Goal: Information Seeking & Learning: Learn about a topic

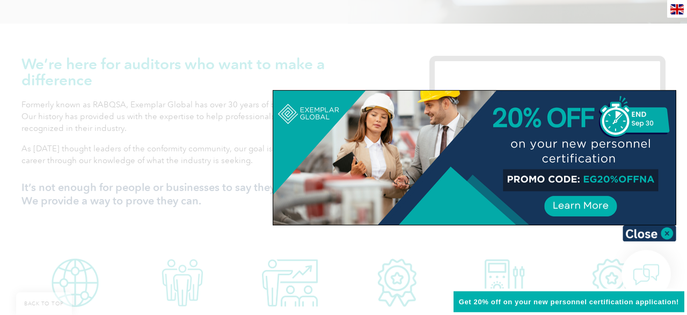
scroll to position [447, 0]
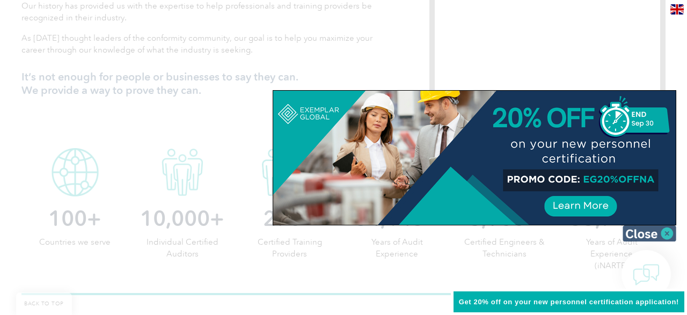
click at [651, 233] on img at bounding box center [650, 233] width 54 height 16
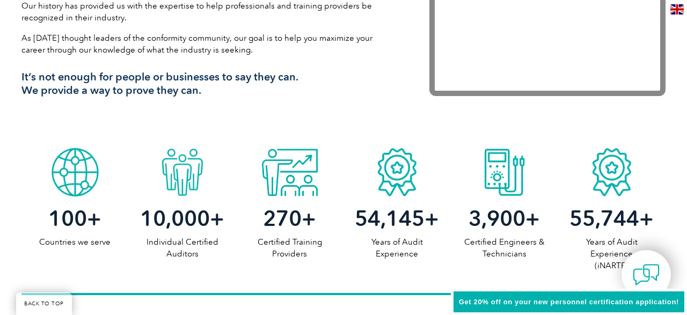
scroll to position [0, 0]
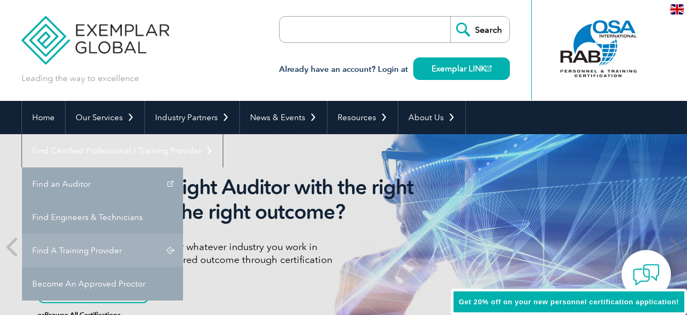
click at [183, 234] on link "Find A Training Provider" at bounding box center [102, 250] width 161 height 33
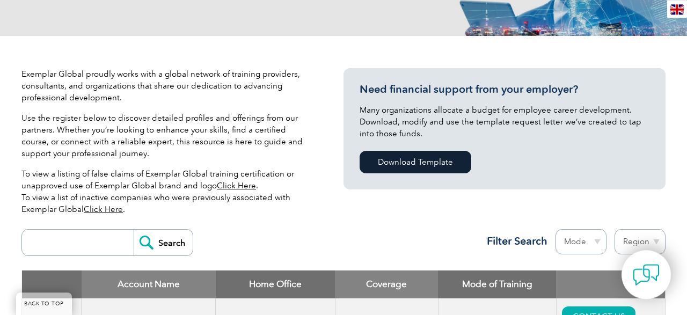
scroll to position [279, 0]
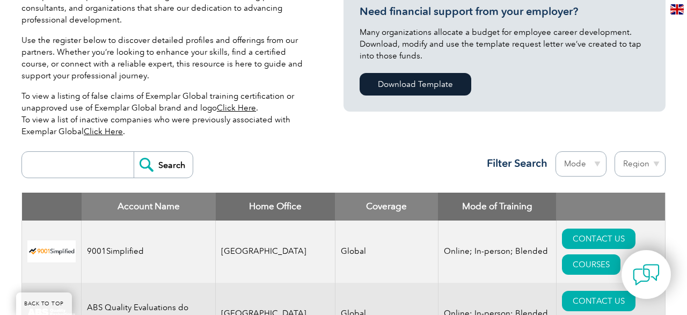
click at [76, 154] on input "search" at bounding box center [80, 165] width 106 height 26
type input "infosec"
click at [134, 152] on input "Search" at bounding box center [163, 165] width 59 height 26
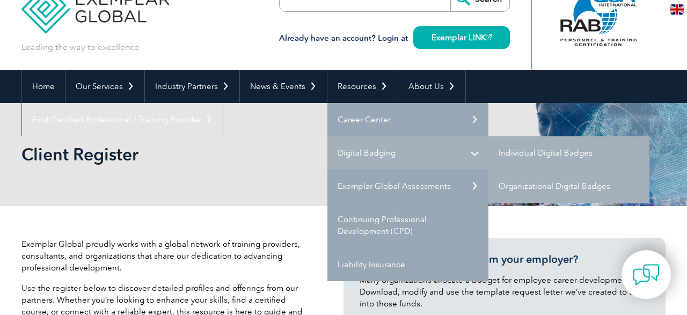
scroll to position [56, 0]
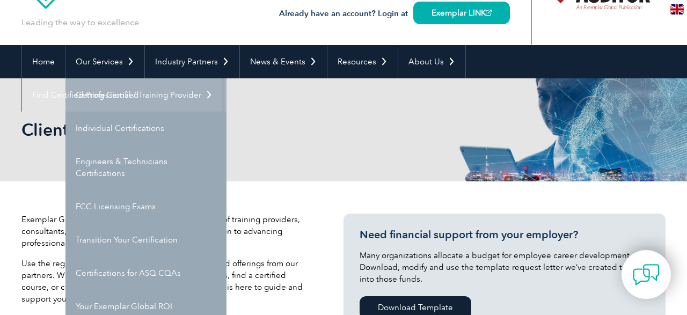
click at [107, 96] on link "Getting Certified" at bounding box center [145, 94] width 161 height 33
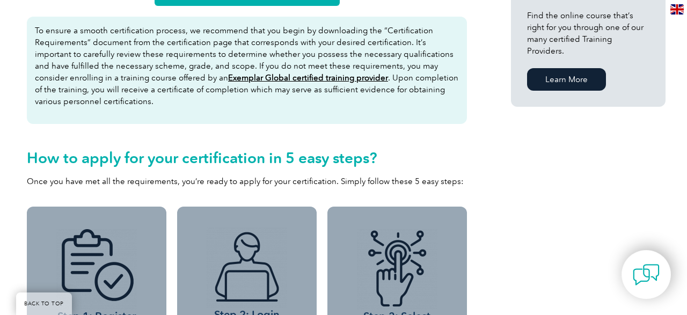
scroll to position [726, 0]
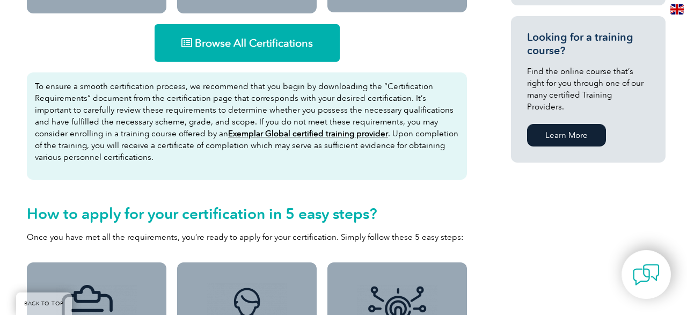
click at [248, 42] on span "Browse All Certifications" at bounding box center [254, 43] width 118 height 11
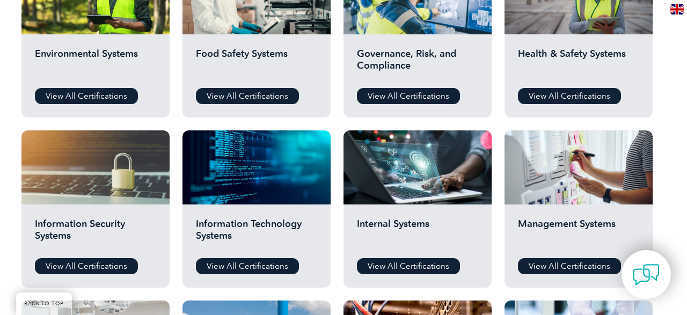
scroll to position [502, 0]
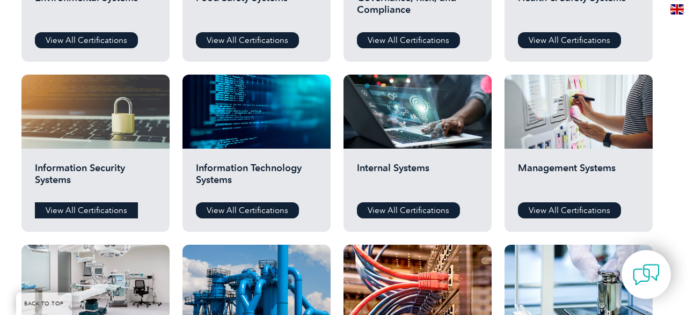
click at [108, 213] on link "View All Certifications" at bounding box center [86, 210] width 103 height 16
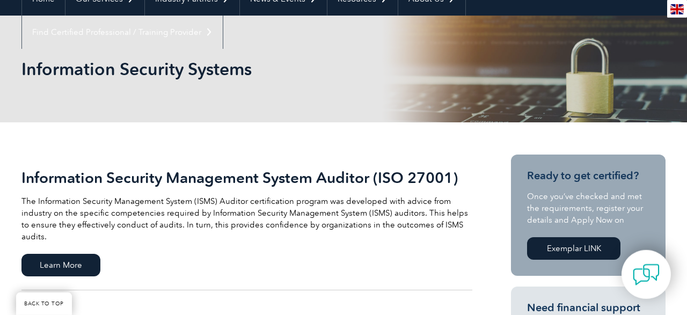
scroll to position [112, 0]
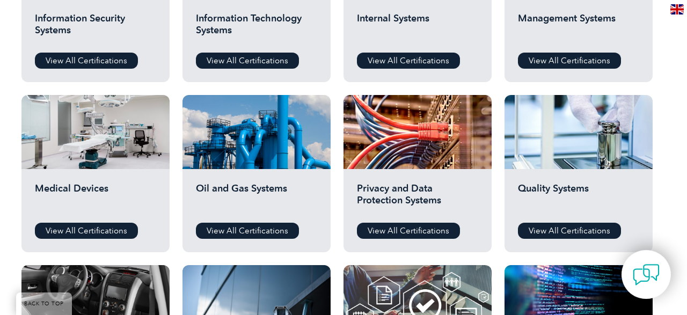
scroll to position [614, 0]
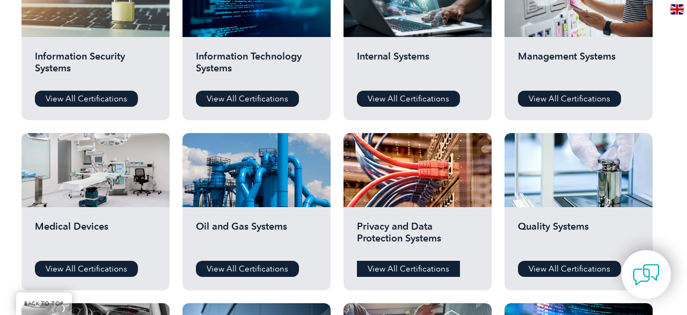
click at [391, 269] on link "View All Certifications" at bounding box center [408, 269] width 103 height 16
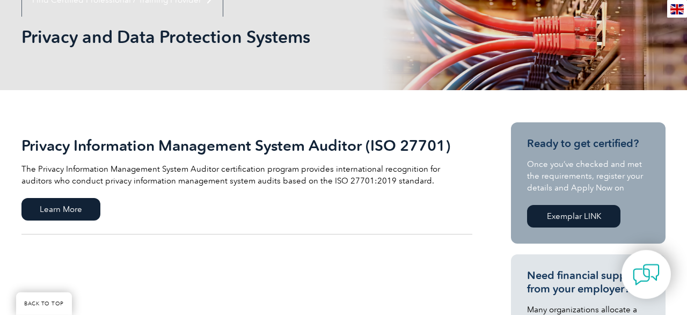
scroll to position [167, 0]
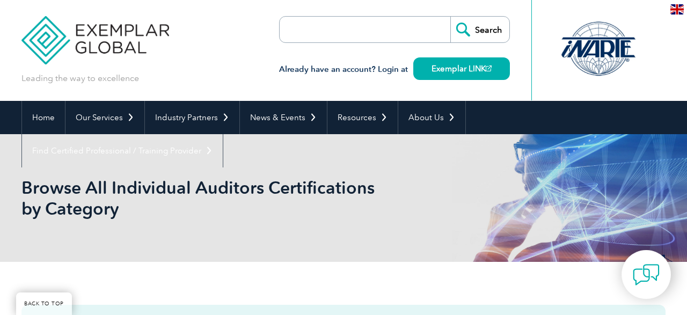
scroll to position [614, 0]
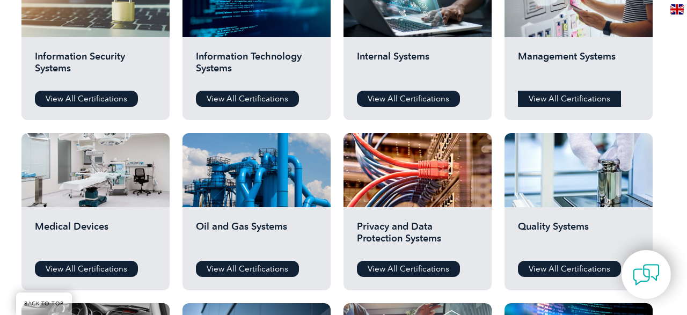
click at [551, 97] on link "View All Certifications" at bounding box center [569, 99] width 103 height 16
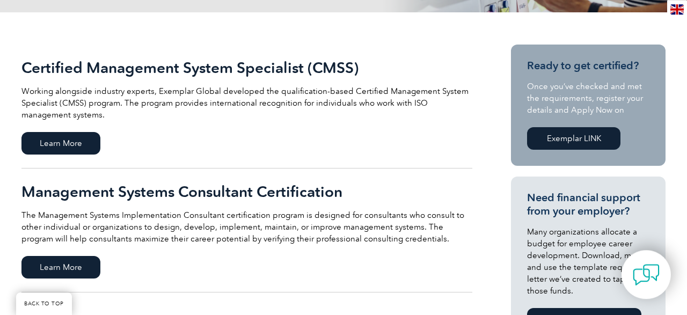
scroll to position [279, 0]
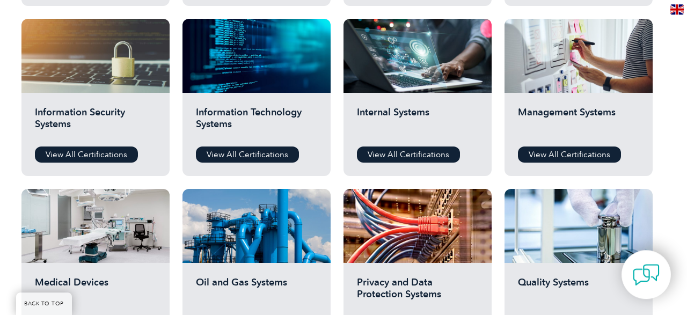
scroll to position [558, 0]
click at [238, 152] on link "View All Certifications" at bounding box center [247, 155] width 103 height 16
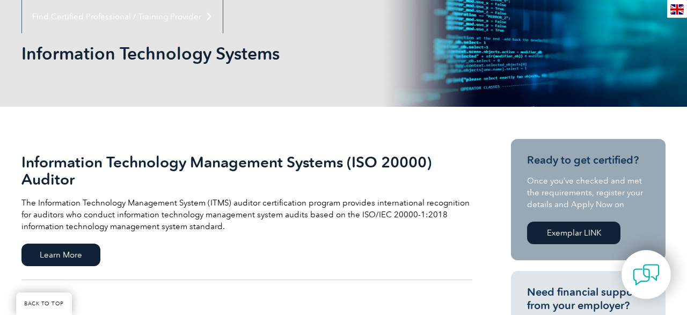
scroll to position [167, 0]
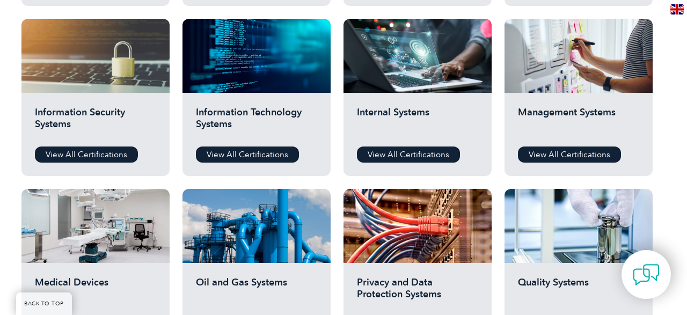
scroll to position [502, 0]
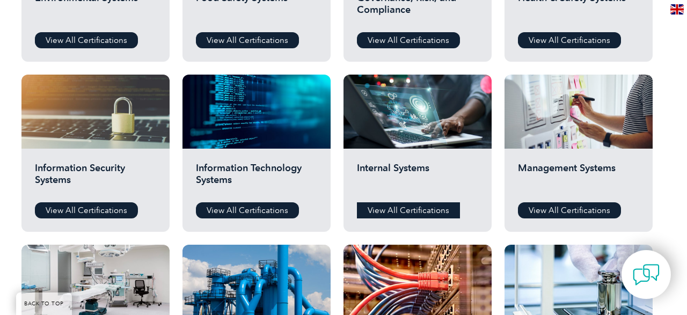
click at [404, 211] on link "View All Certifications" at bounding box center [408, 210] width 103 height 16
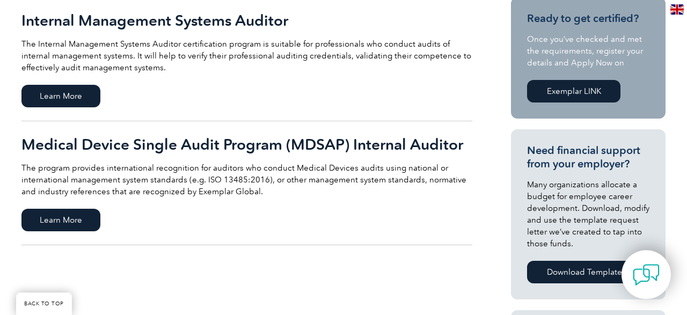
scroll to position [279, 0]
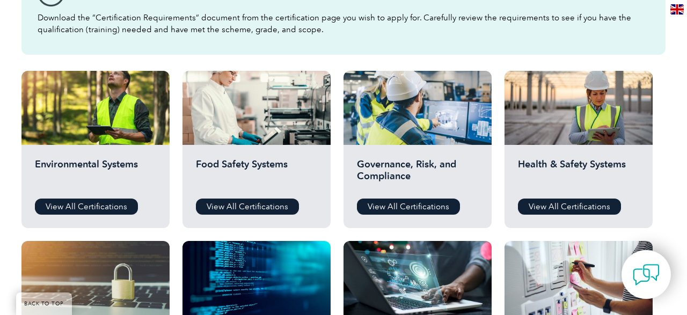
scroll to position [335, 0]
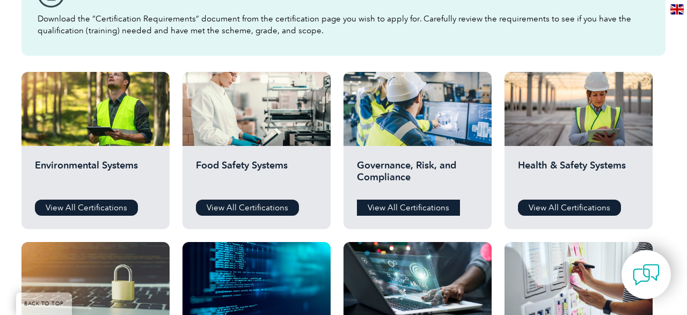
click at [406, 202] on link "View All Certifications" at bounding box center [408, 208] width 103 height 16
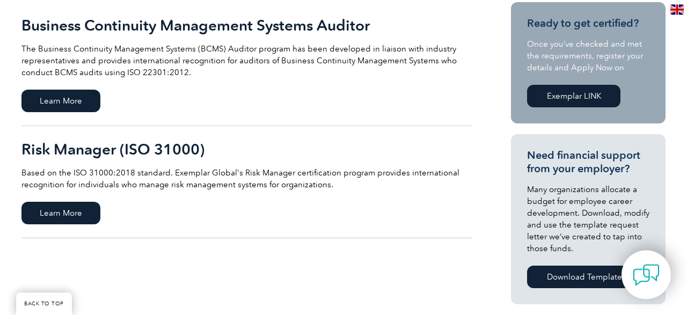
scroll to position [335, 0]
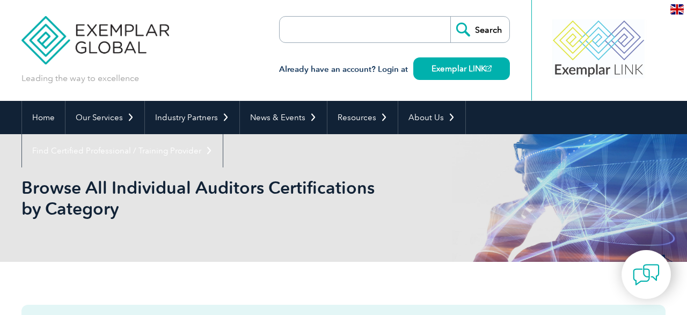
click at [397, 23] on form "Search" at bounding box center [394, 29] width 231 height 27
click at [367, 24] on input "search" at bounding box center [341, 30] width 113 height 26
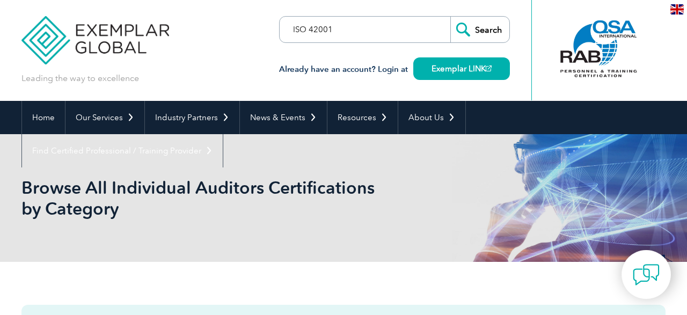
type input "ISO 42001"
click at [450, 17] on input "Search" at bounding box center [479, 30] width 59 height 26
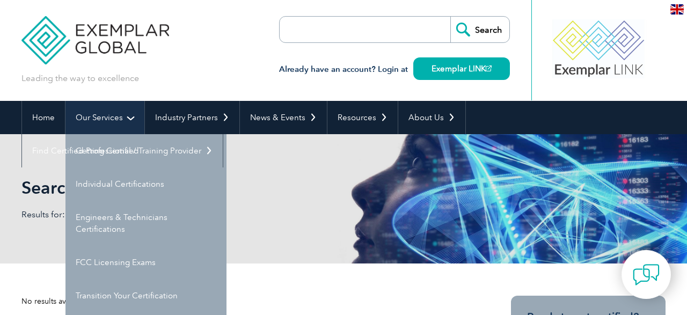
click at [93, 125] on link "Our Services" at bounding box center [104, 117] width 79 height 33
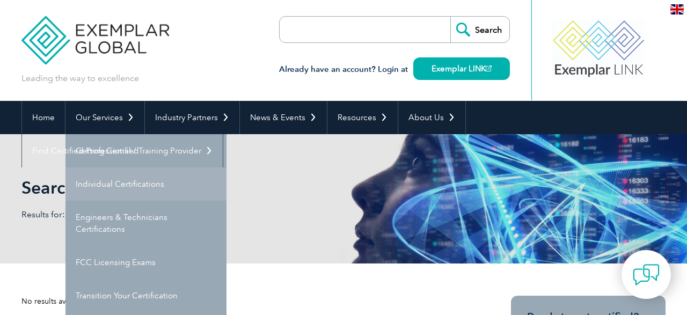
click at [112, 179] on link "Individual Certifications" at bounding box center [145, 183] width 161 height 33
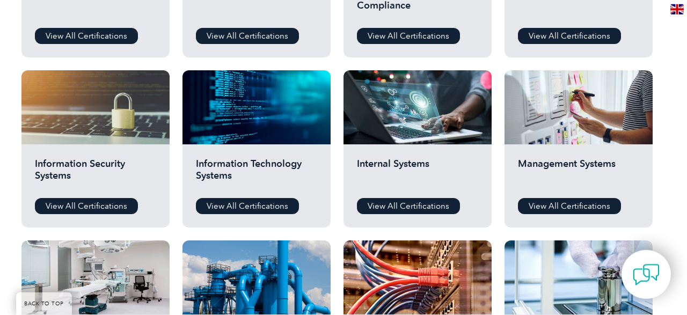
scroll to position [502, 0]
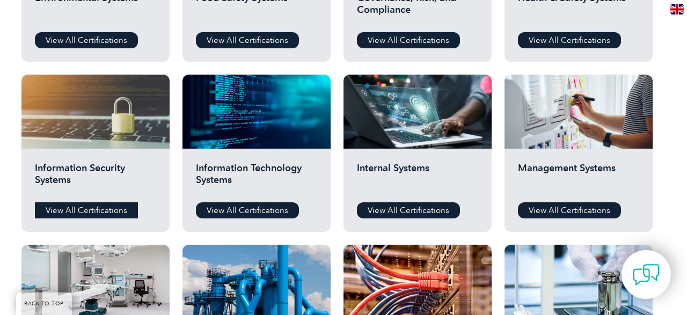
click at [85, 209] on link "View All Certifications" at bounding box center [86, 210] width 103 height 16
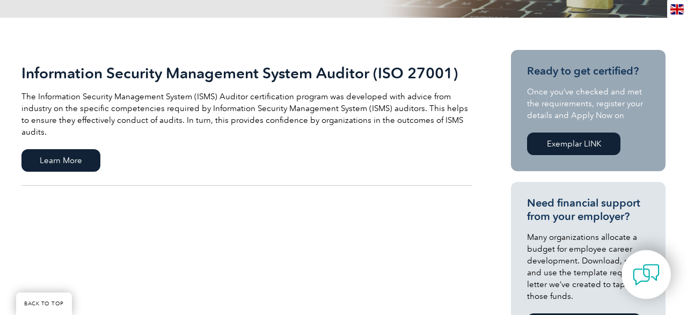
scroll to position [335, 0]
